Goal: Transaction & Acquisition: Purchase product/service

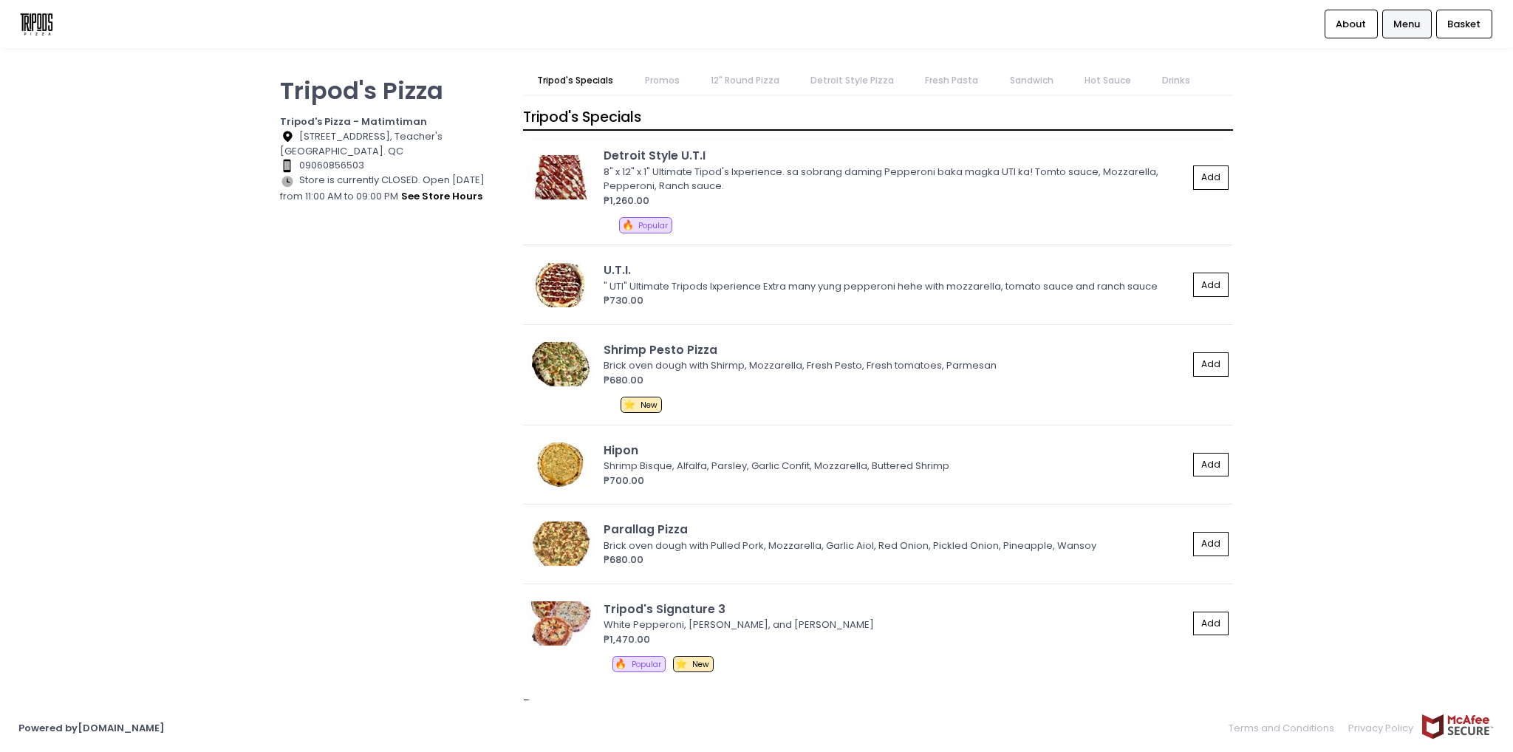
click at [581, 169] on img at bounding box center [560, 177] width 66 height 44
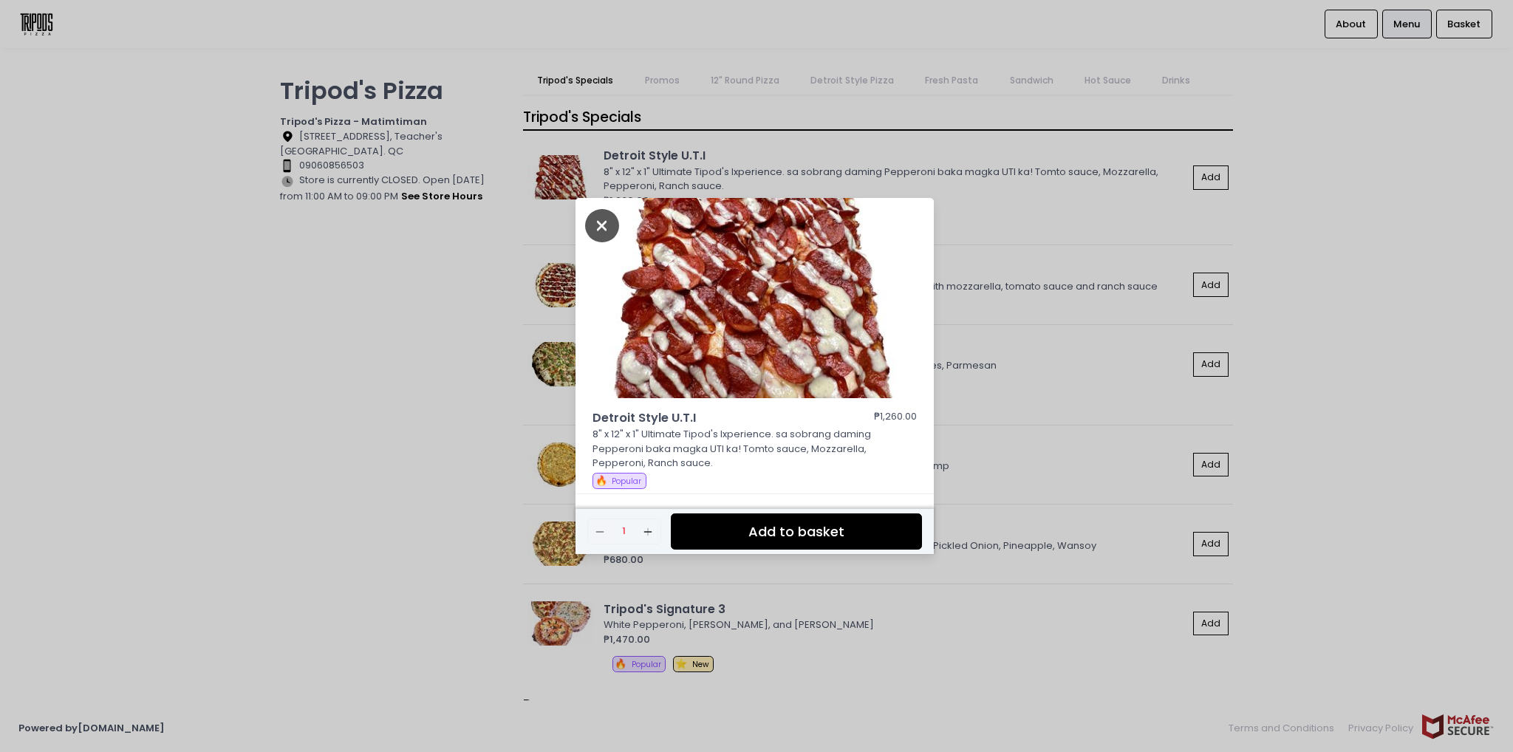
click at [611, 225] on icon "Close" at bounding box center [602, 225] width 34 height 33
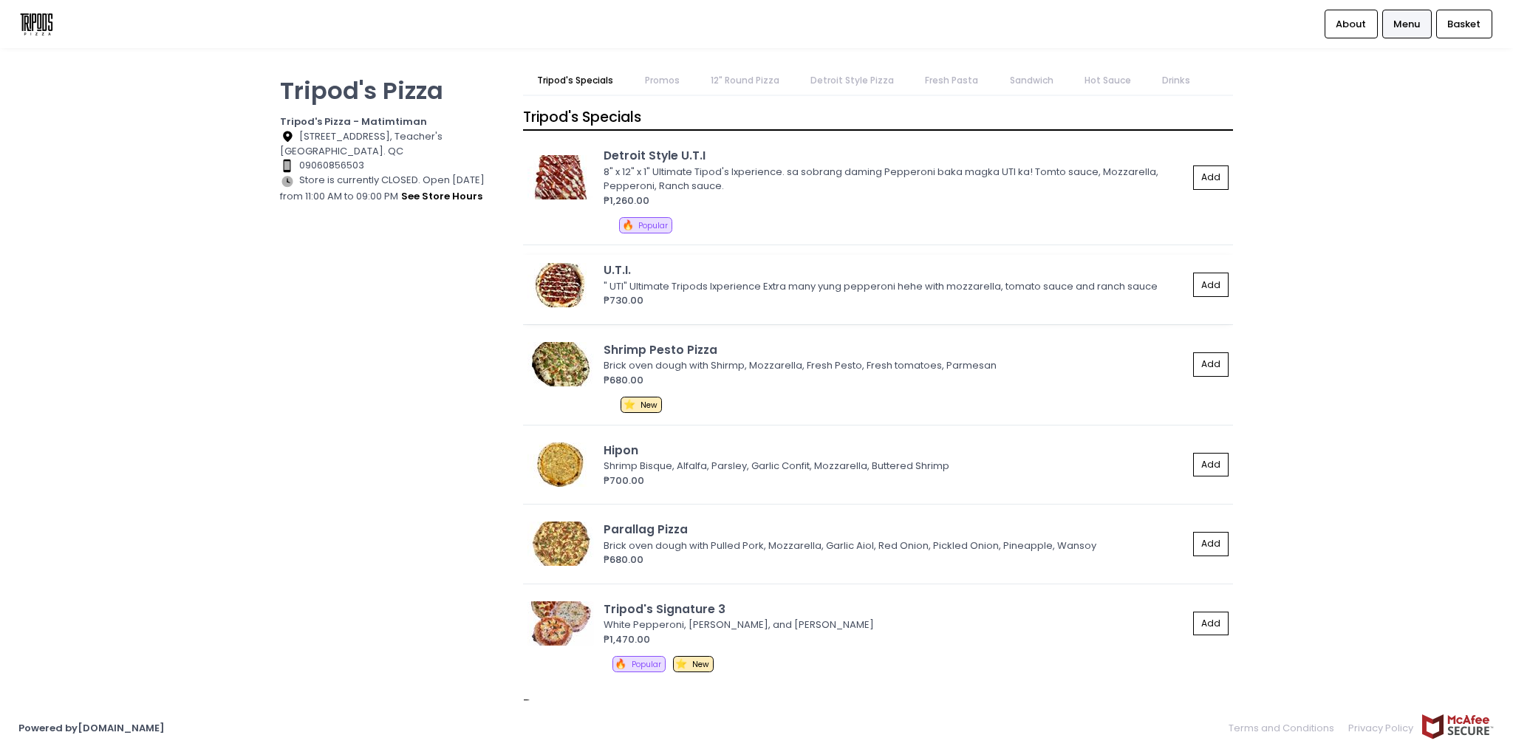
click at [570, 276] on img at bounding box center [560, 285] width 66 height 44
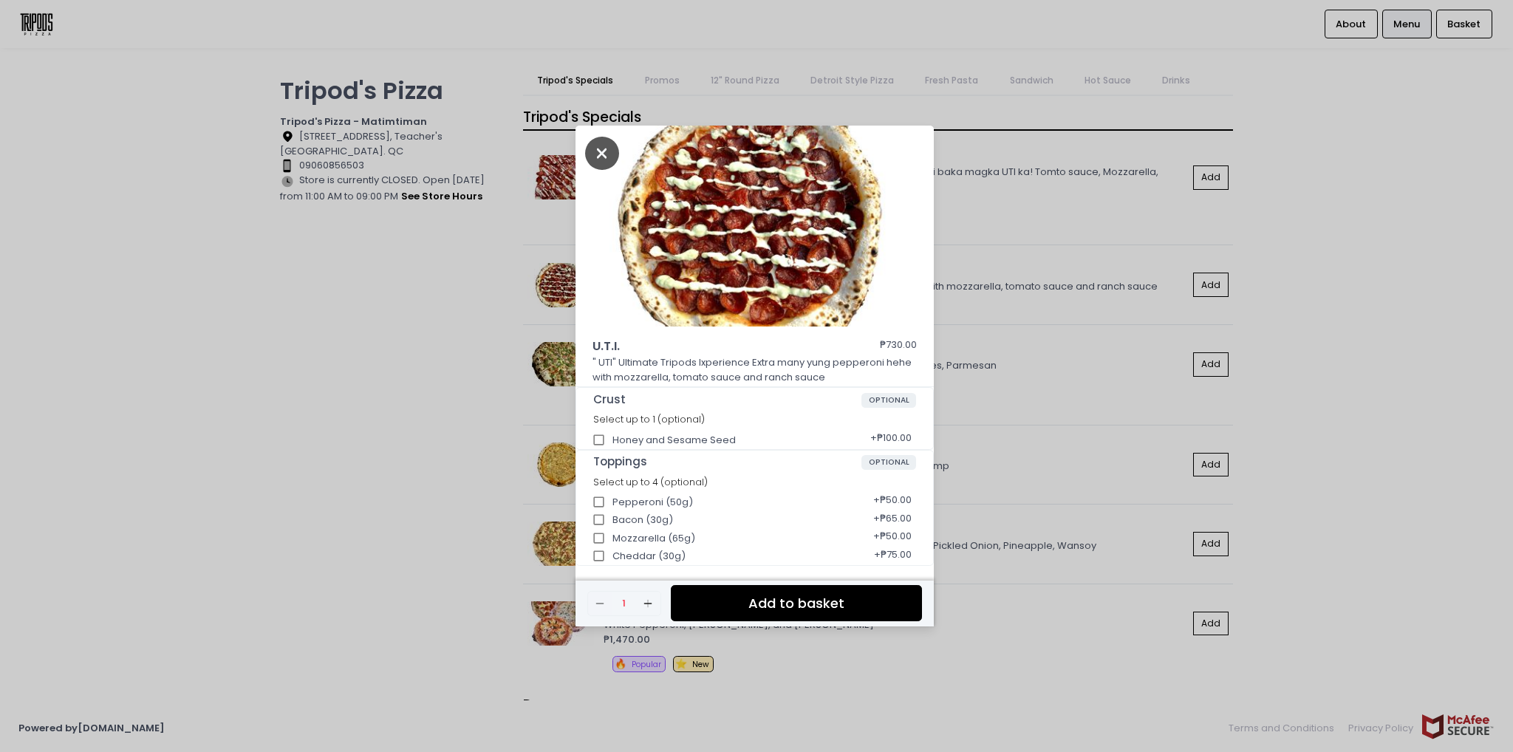
click at [615, 151] on icon "Close" at bounding box center [602, 153] width 34 height 33
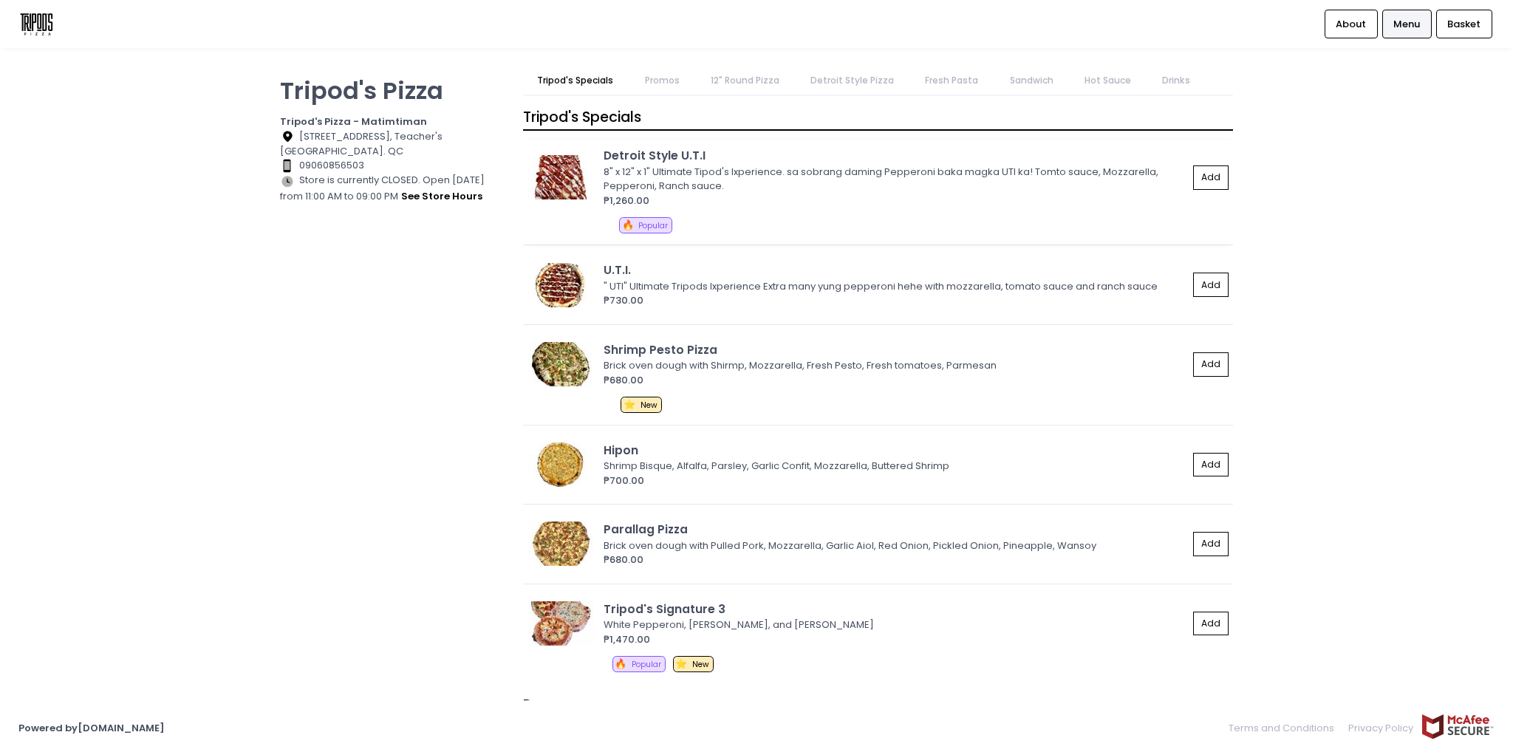
click at [584, 163] on img at bounding box center [560, 177] width 66 height 44
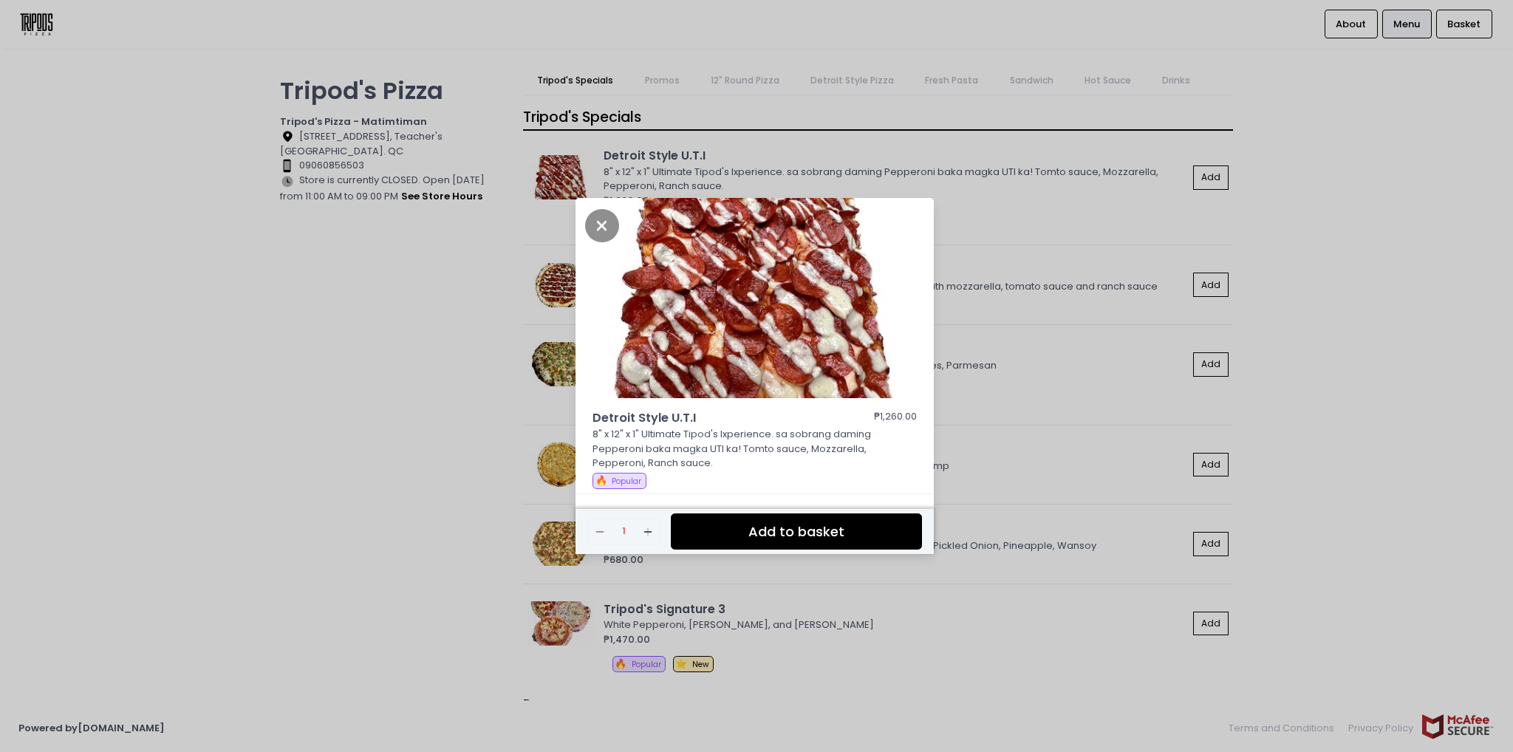
click at [1006, 273] on div "Detroit Style U.T.I ₱1,260.00 8" x 12" x 1" Ultimate Tipod's Ixperience. sa sob…" at bounding box center [756, 376] width 1513 height 752
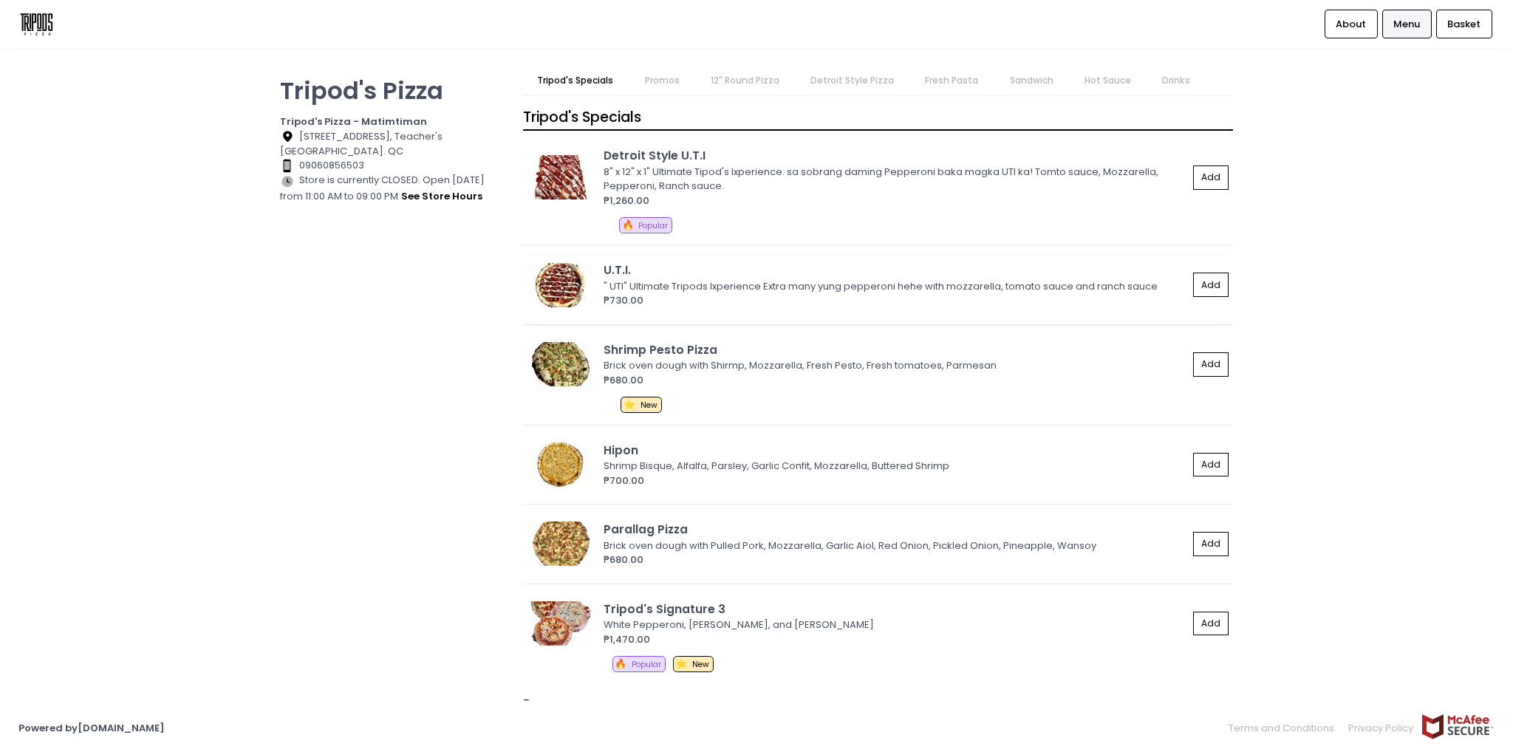
click at [553, 284] on img at bounding box center [560, 285] width 66 height 44
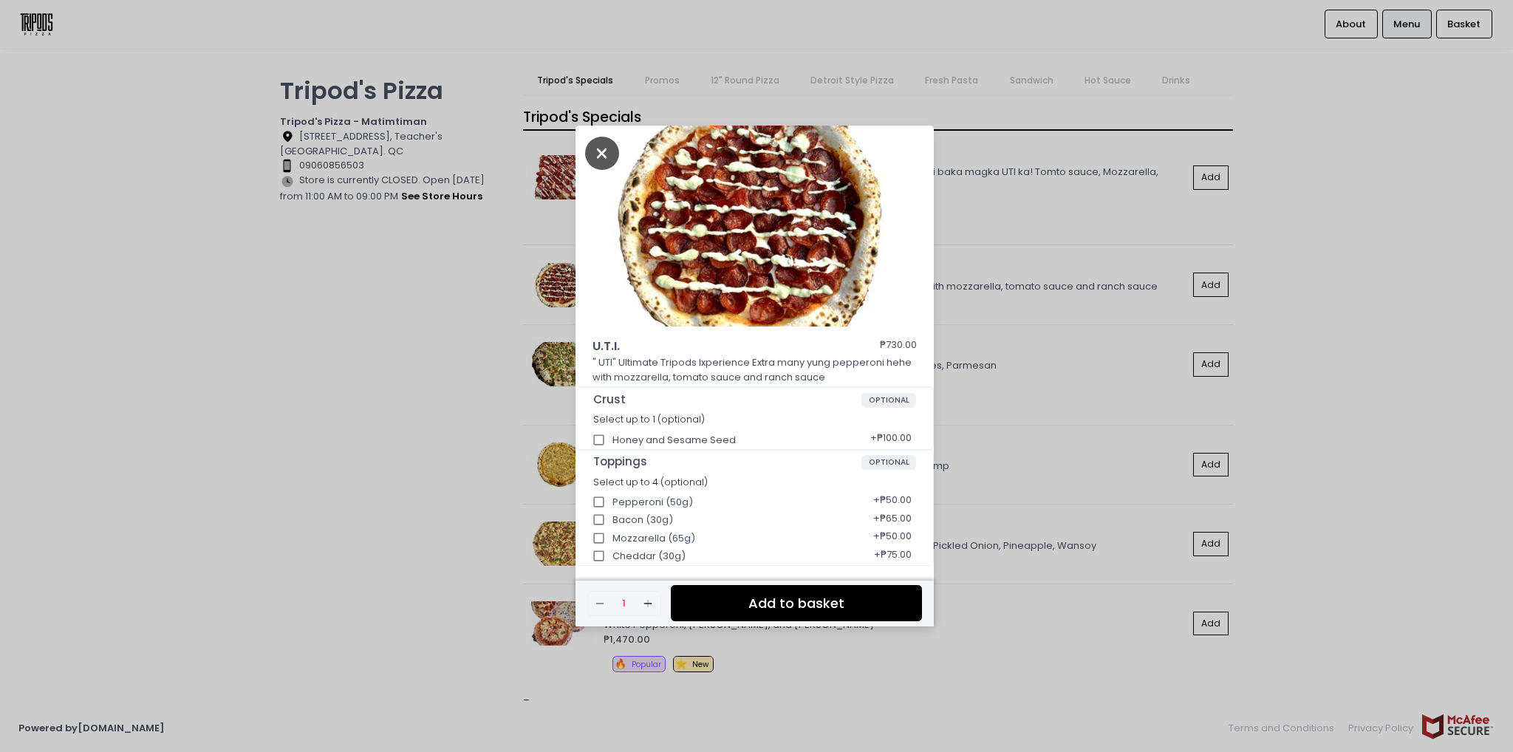
click at [606, 162] on icon "Close" at bounding box center [602, 153] width 34 height 33
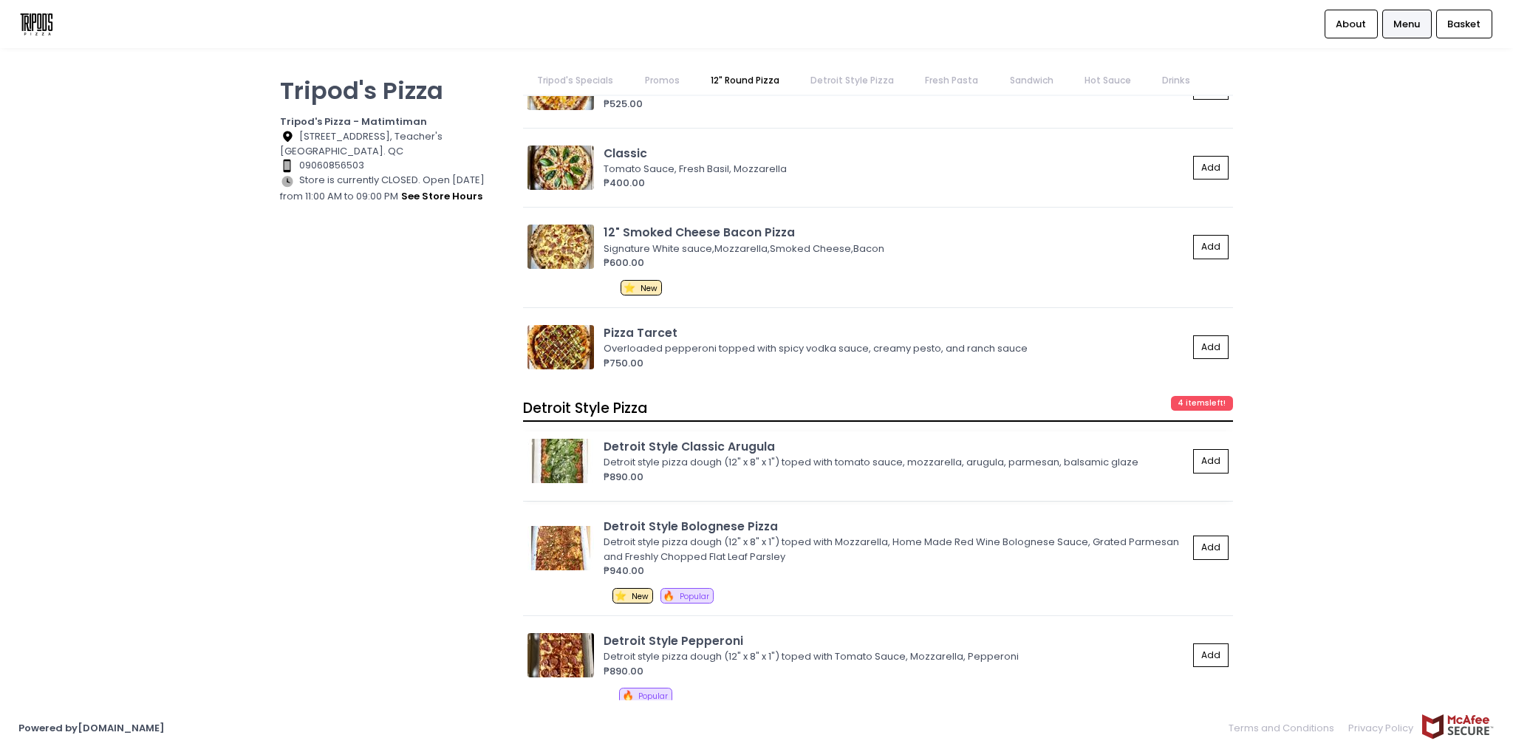
scroll to position [1551, 0]
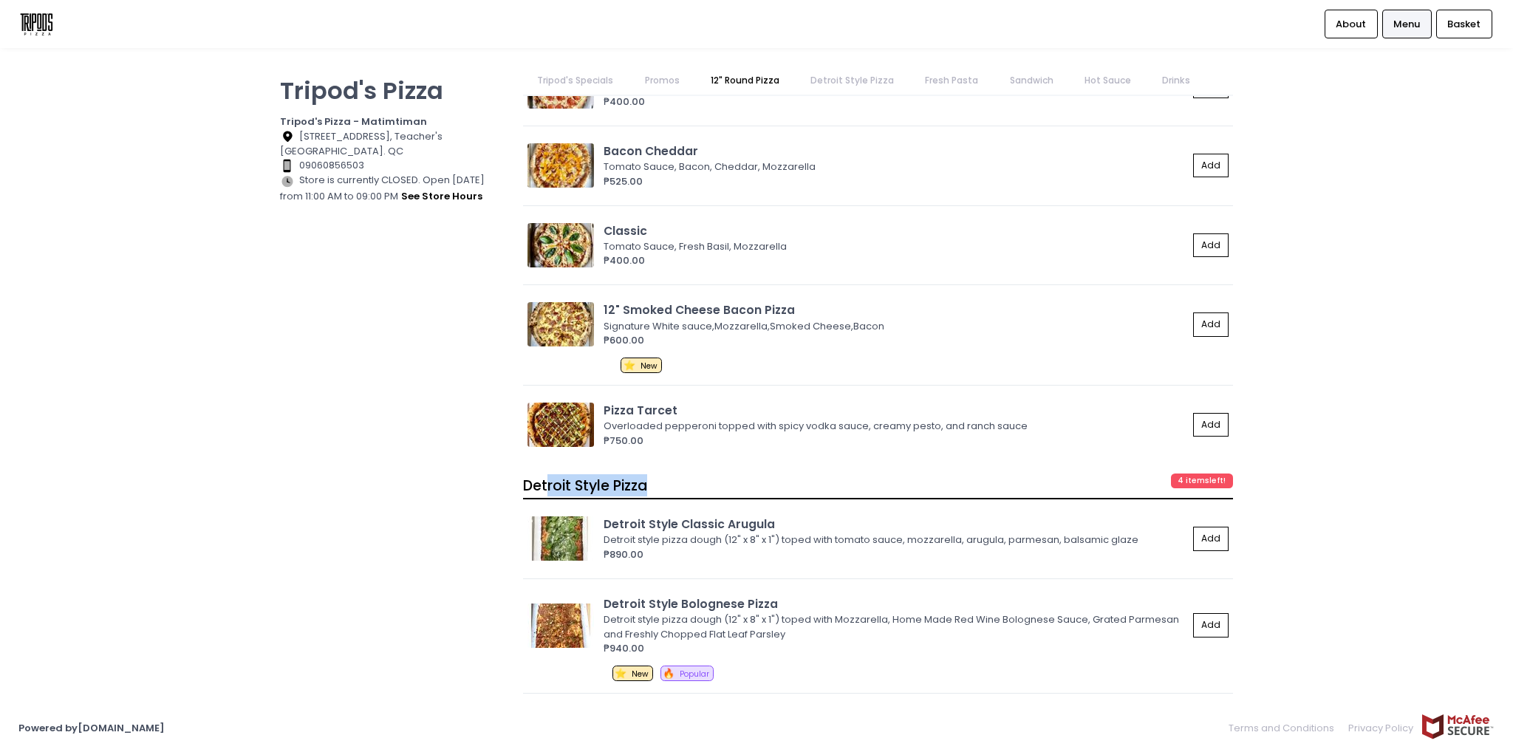
drag, startPoint x: 656, startPoint y: 473, endPoint x: 544, endPoint y: 476, distance: 111.6
click at [544, 476] on div "Detroit Style Pizza 4 items left!" at bounding box center [878, 486] width 710 height 26
click at [544, 476] on span "Detroit Style Pizza" at bounding box center [585, 486] width 124 height 20
click at [555, 476] on span "Detroit Style Pizza" at bounding box center [585, 486] width 124 height 20
click at [612, 479] on span "Detroit Style Pizza" at bounding box center [585, 486] width 124 height 20
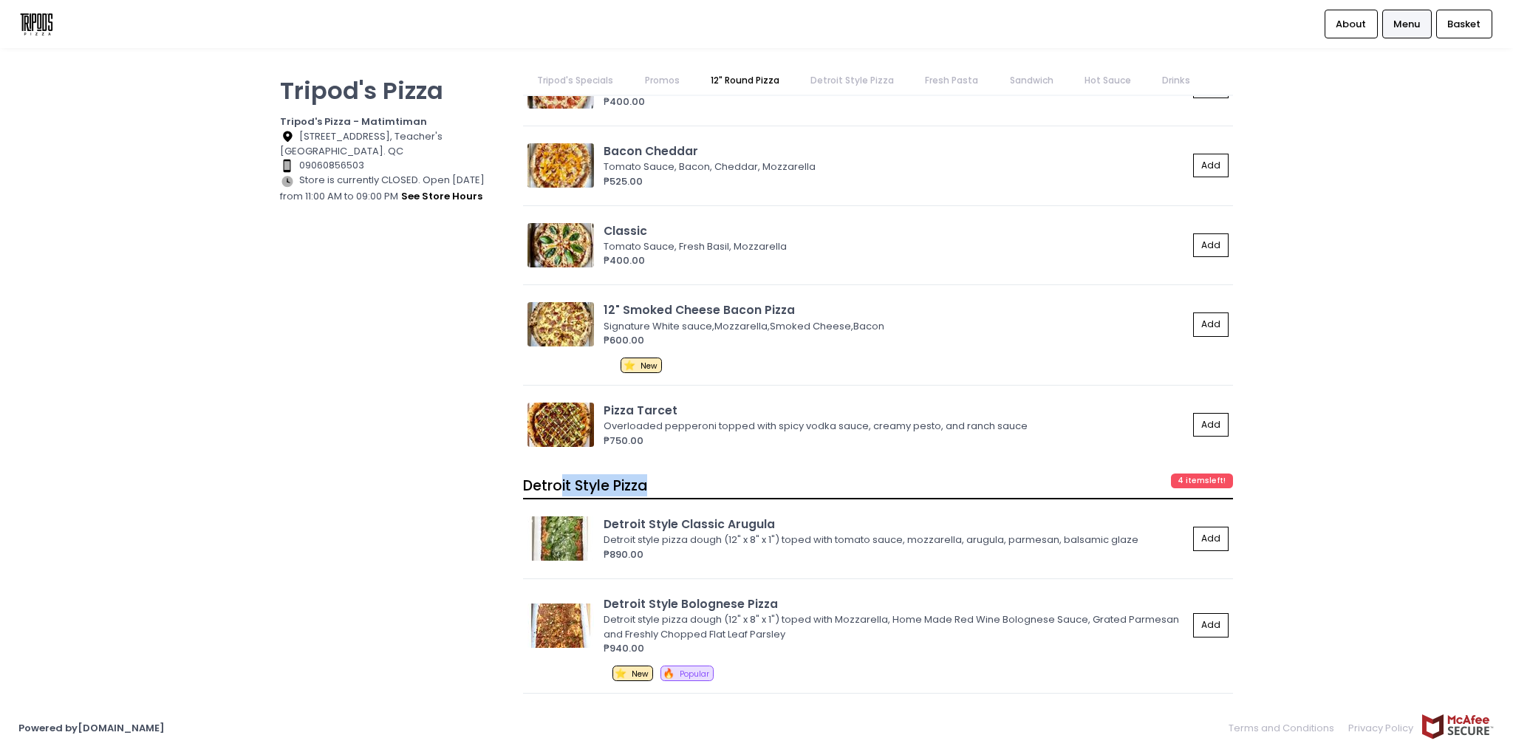
drag, startPoint x: 653, startPoint y: 480, endPoint x: 562, endPoint y: 475, distance: 91.0
click at [562, 475] on div "Detroit Style Pizza 4 items left!" at bounding box center [878, 486] width 710 height 26
click at [576, 476] on span "Detroit Style Pizza" at bounding box center [585, 486] width 124 height 20
click at [586, 476] on span "Detroit Style Pizza" at bounding box center [585, 486] width 124 height 20
drag, startPoint x: 657, startPoint y: 479, endPoint x: 576, endPoint y: 475, distance: 80.6
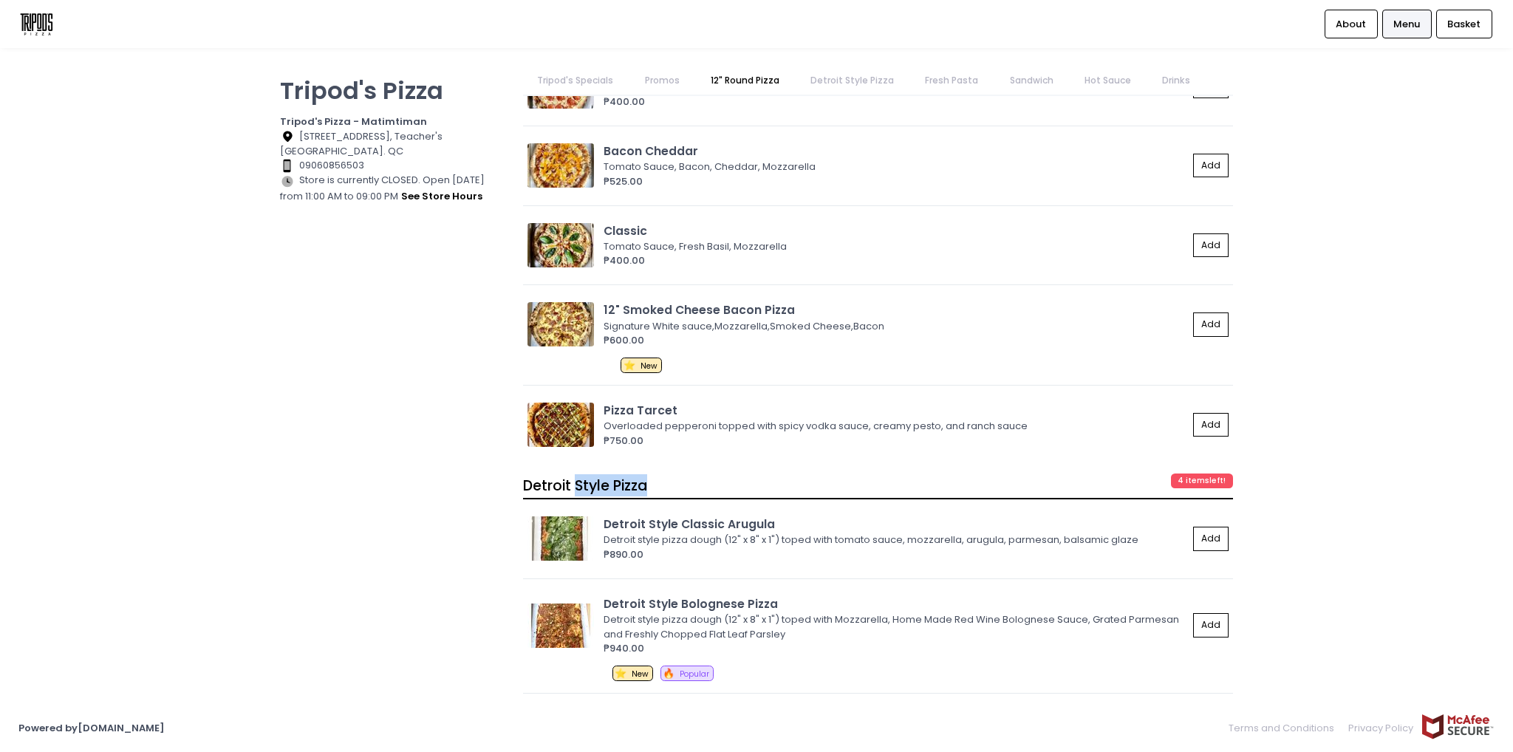
click at [576, 475] on div "Detroit Style Pizza 4 items left!" at bounding box center [878, 486] width 710 height 26
click at [585, 476] on span "Detroit Style Pizza" at bounding box center [585, 486] width 124 height 20
drag, startPoint x: 652, startPoint y: 473, endPoint x: 578, endPoint y: 471, distance: 74.7
click at [578, 473] on div "Detroit Style Pizza 4 items left!" at bounding box center [878, 486] width 710 height 26
click at [579, 476] on span "Detroit Style Pizza" at bounding box center [585, 486] width 124 height 20
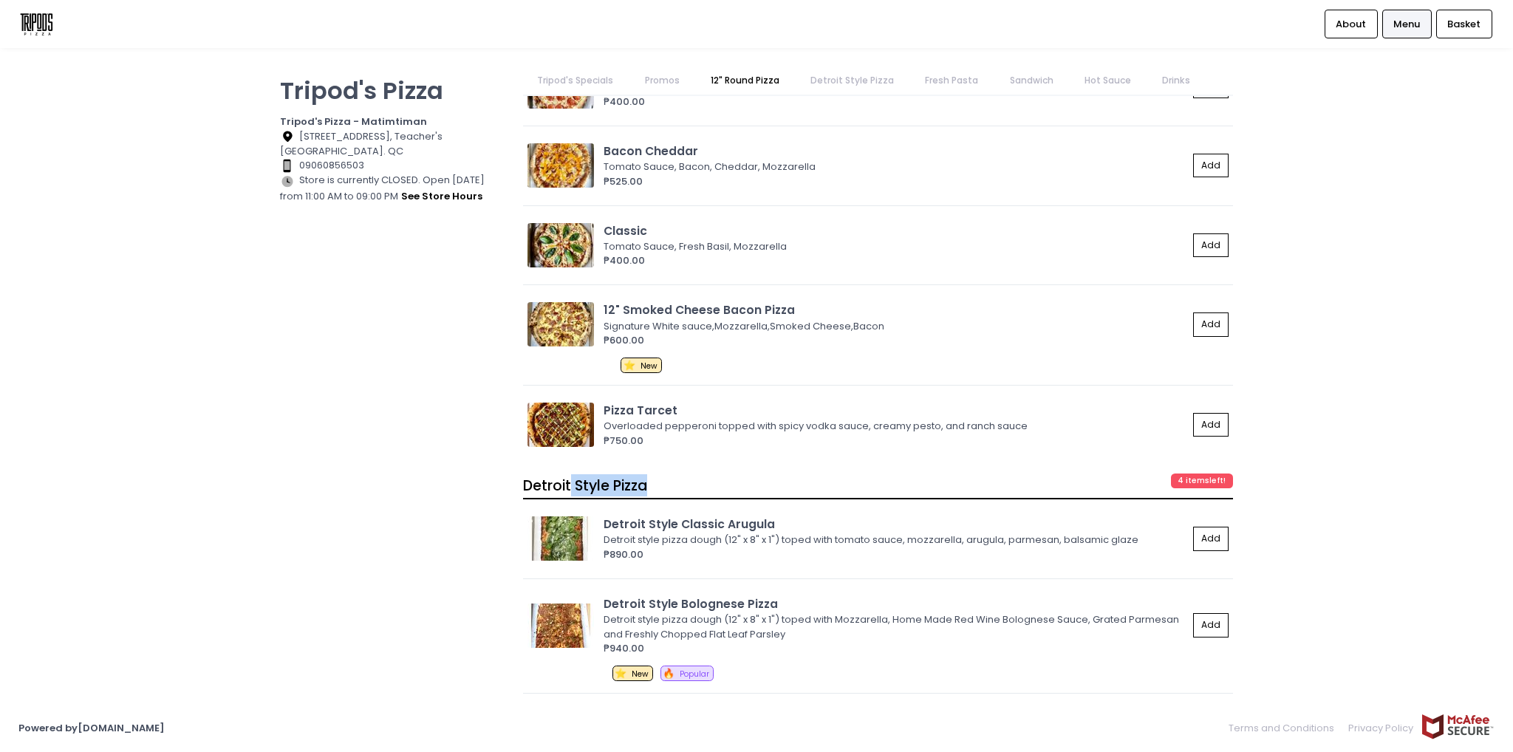
drag, startPoint x: 662, startPoint y: 476, endPoint x: 569, endPoint y: 467, distance: 93.5
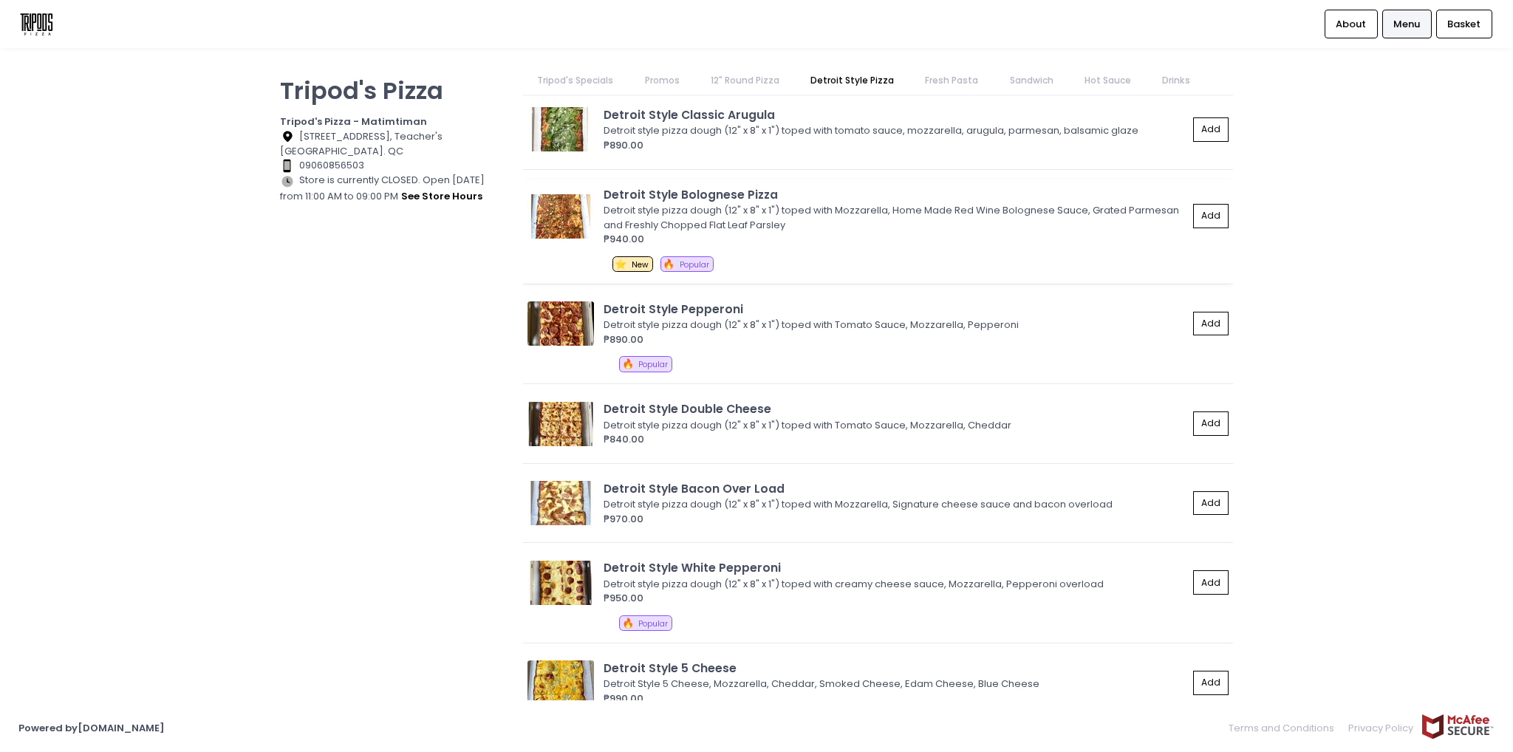
scroll to position [1847, 0]
